Goal: Information Seeking & Learning: Learn about a topic

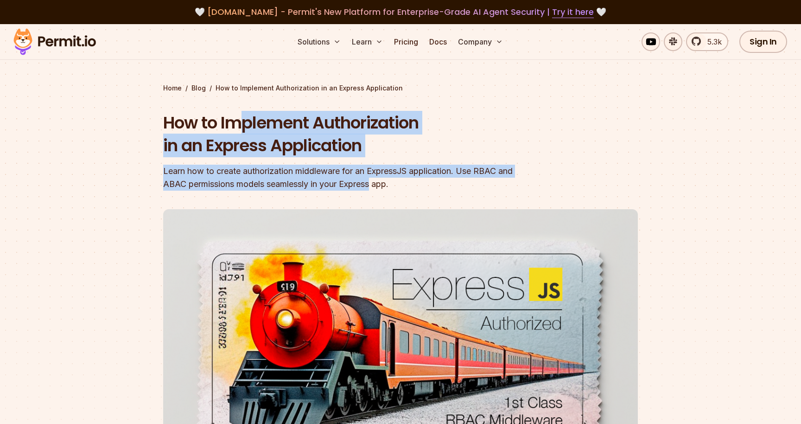
drag, startPoint x: 244, startPoint y: 128, endPoint x: 392, endPoint y: 185, distance: 158.7
click at [392, 185] on div "How to Implement Authorization in an Express Application Learn how to create au…" at bounding box center [341, 150] width 356 height 79
click at [422, 185] on div "Learn how to create authorization middleware for an ExpressJS application. Use …" at bounding box center [341, 178] width 356 height 26
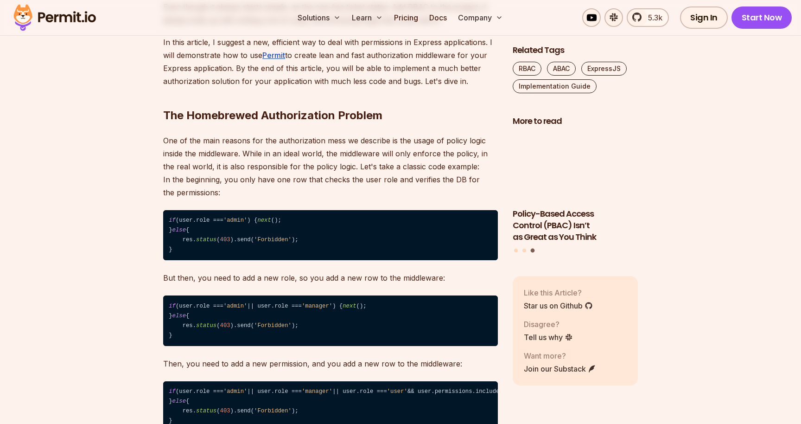
scroll to position [625, 0]
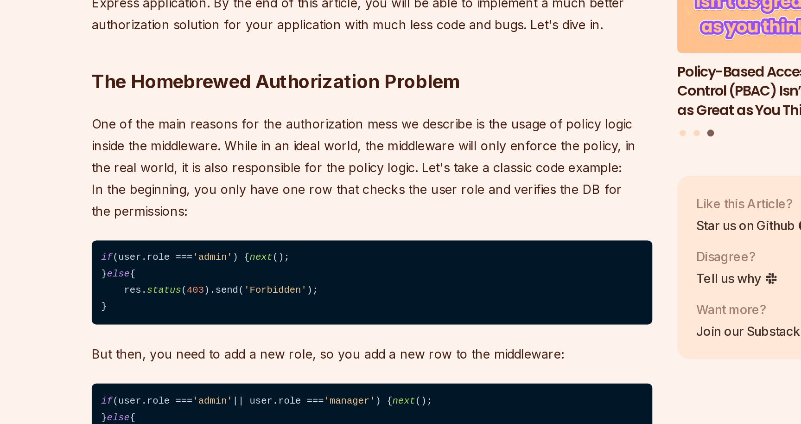
click at [163, 238] on p "One of the main reasons for the authorization mess we describe is the usage of …" at bounding box center [330, 270] width 335 height 65
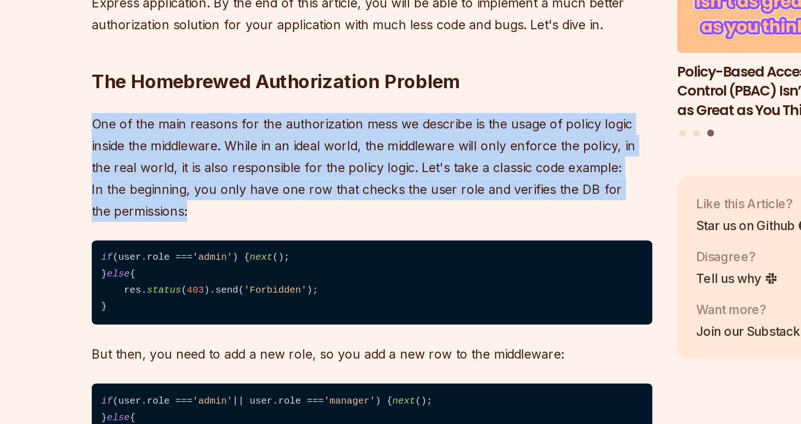
click at [169, 238] on p "One of the main reasons for the authorization mess we describe is the usage of …" at bounding box center [330, 270] width 335 height 65
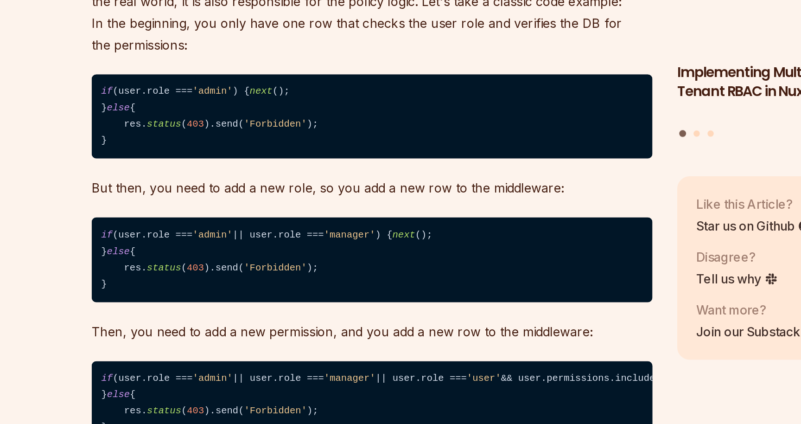
scroll to position [743, 0]
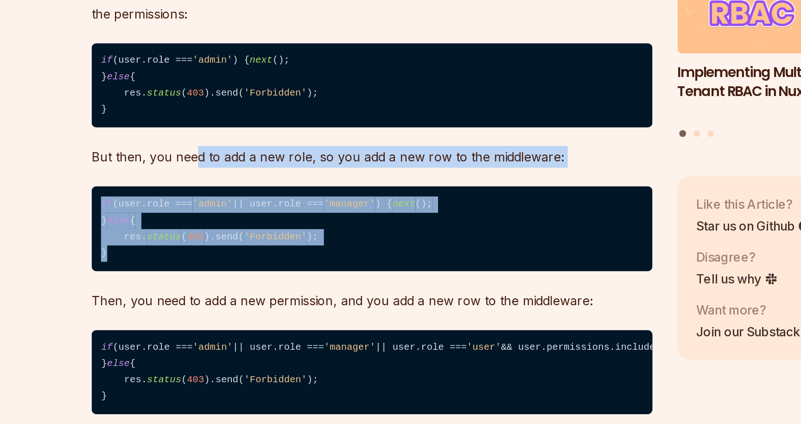
drag, startPoint x: 116, startPoint y: 102, endPoint x: 153, endPoint y: 170, distance: 77.4
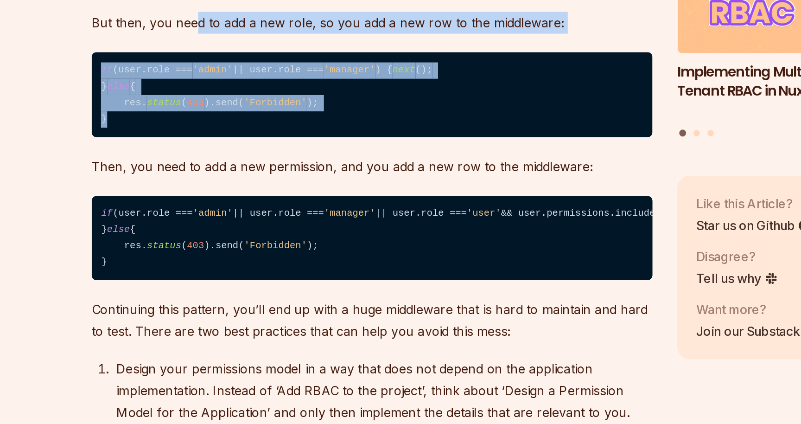
scroll to position [847, 0]
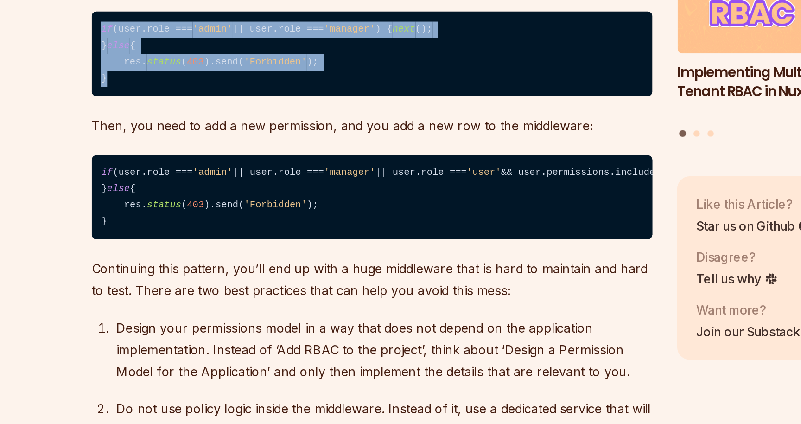
click at [174, 239] on p "Then, you need to add a new permission, and you add a new row to the middleware:" at bounding box center [330, 245] width 335 height 13
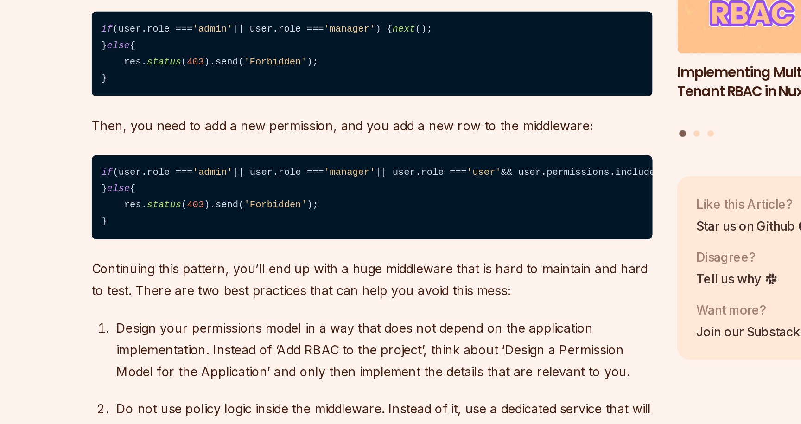
click at [174, 239] on p "Then, you need to add a new permission, and you add a new row to the middleware:" at bounding box center [330, 245] width 335 height 13
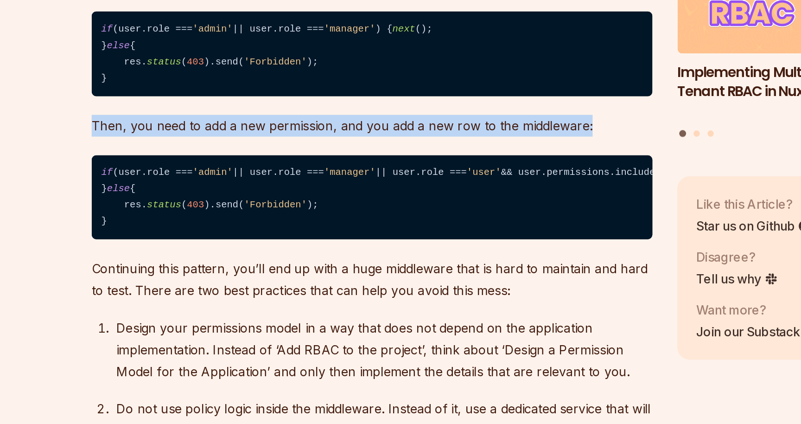
click at [187, 239] on p "Then, you need to add a new permission, and you add a new row to the middleware:" at bounding box center [330, 245] width 335 height 13
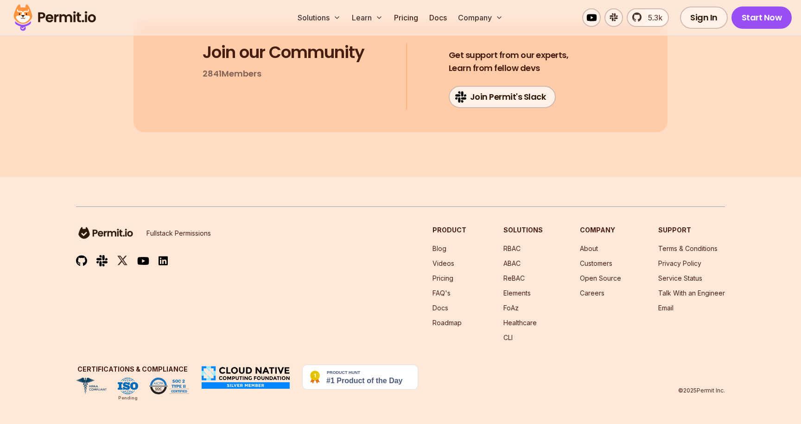
scroll to position [9168, 0]
